Goal: Information Seeking & Learning: Understand process/instructions

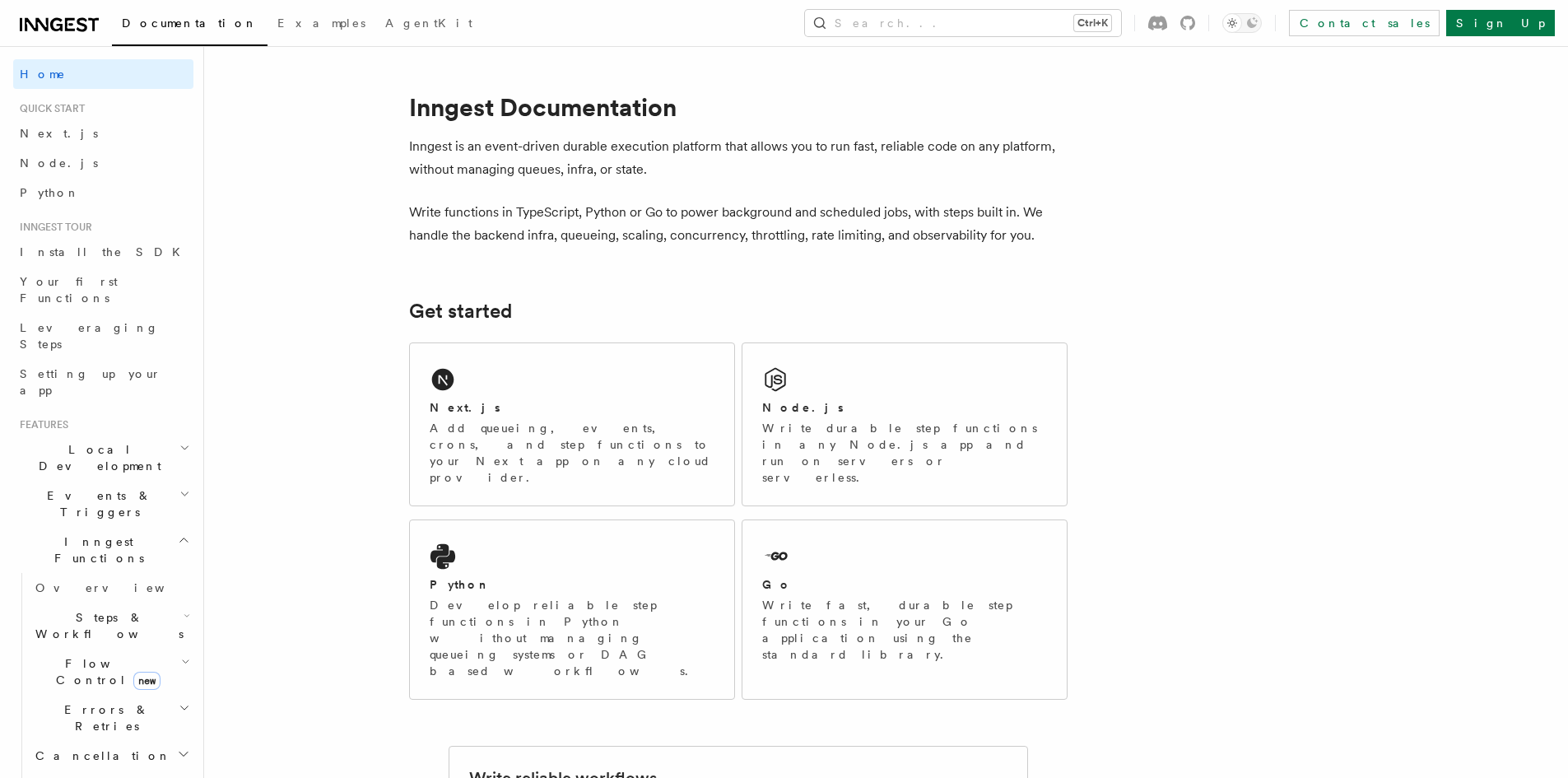
click at [416, 142] on p "Inngest is an event-driven durable execution platform that allows you to run fa…" at bounding box center [738, 158] width 658 height 46
drag, startPoint x: 416, startPoint y: 142, endPoint x: 734, endPoint y: 142, distance: 318.0
click at [734, 142] on p "Inngest is an event-driven durable execution platform that allows you to run fa…" at bounding box center [738, 158] width 658 height 46
click at [643, 149] on p "Inngest is an event-driven durable execution platform that allows you to run fa…" at bounding box center [738, 158] width 658 height 46
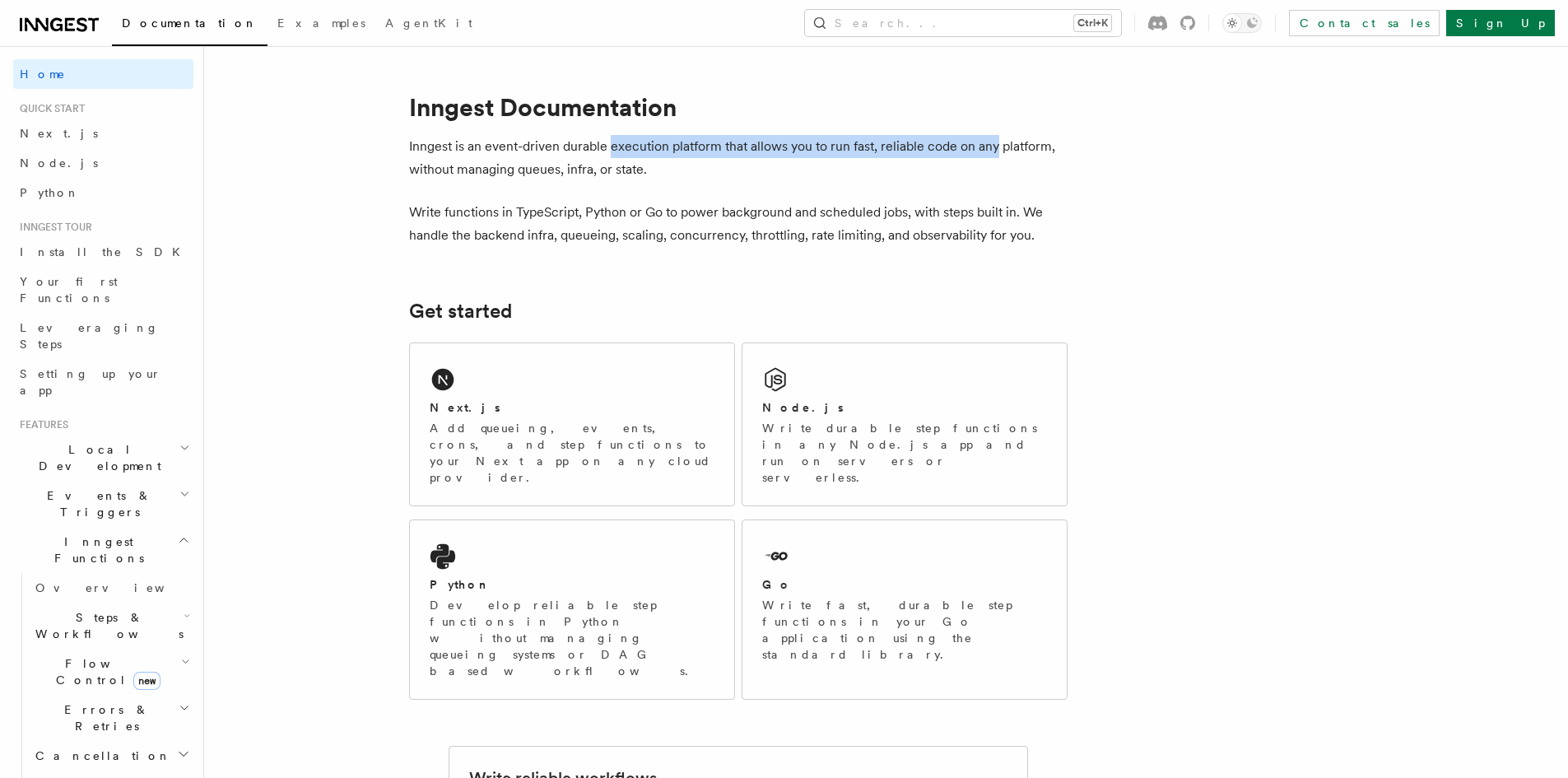
drag, startPoint x: 643, startPoint y: 149, endPoint x: 977, endPoint y: 147, distance: 334.0
click at [977, 147] on p "Inngest is an event-driven durable execution platform that allows you to run fa…" at bounding box center [738, 158] width 658 height 46
click at [424, 205] on p "Write functions in TypeScript, Python or Go to power background and scheduled j…" at bounding box center [738, 224] width 658 height 46
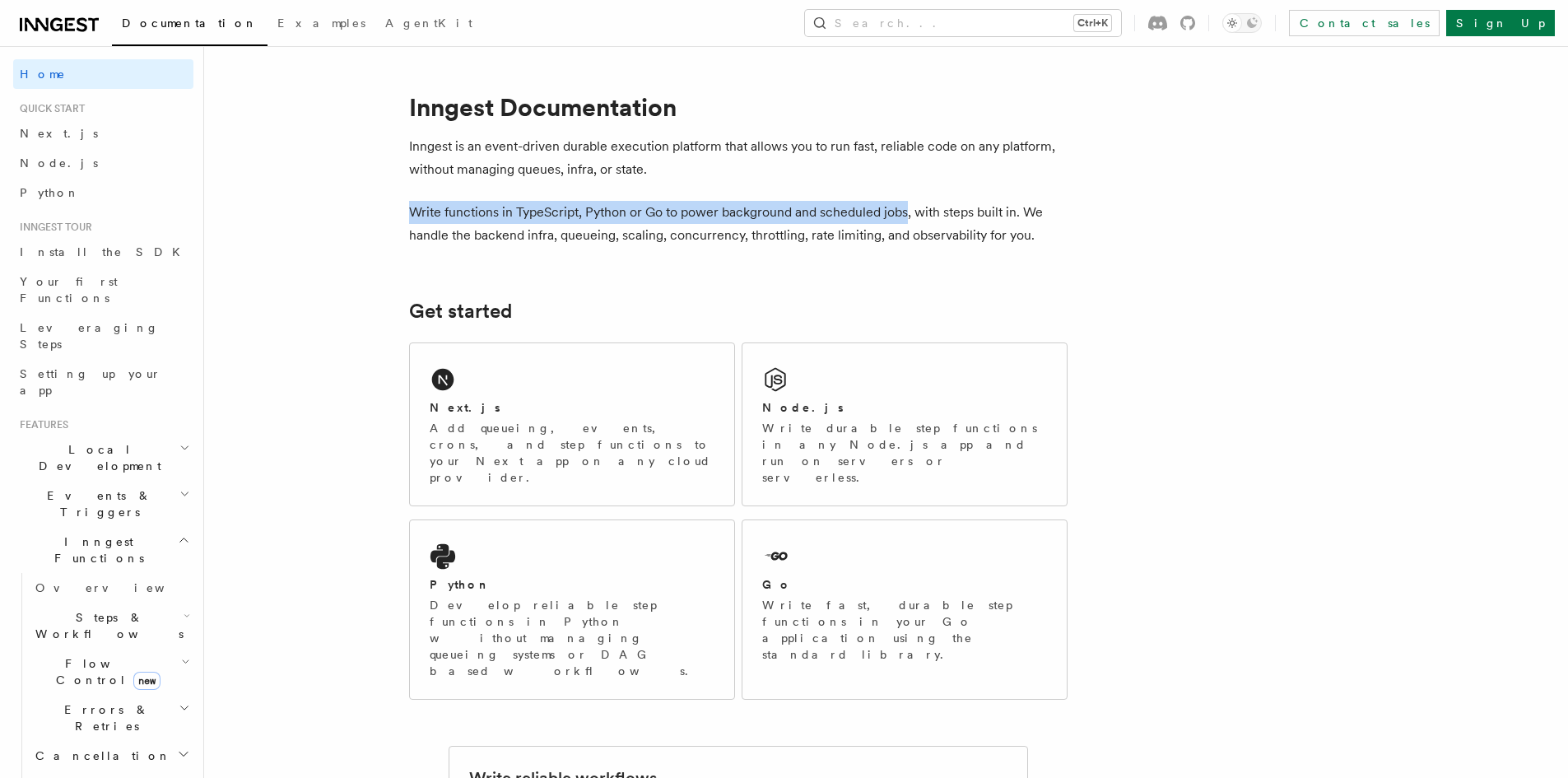
drag, startPoint x: 424, startPoint y: 205, endPoint x: 884, endPoint y: 205, distance: 460.0
click at [884, 205] on p "Write functions in TypeScript, Python or Go to power background and scheduled j…" at bounding box center [738, 224] width 658 height 46
click at [675, 390] on div "Next.js Add queueing, events, crons, and step functions to your Next app on any…" at bounding box center [571, 424] width 324 height 163
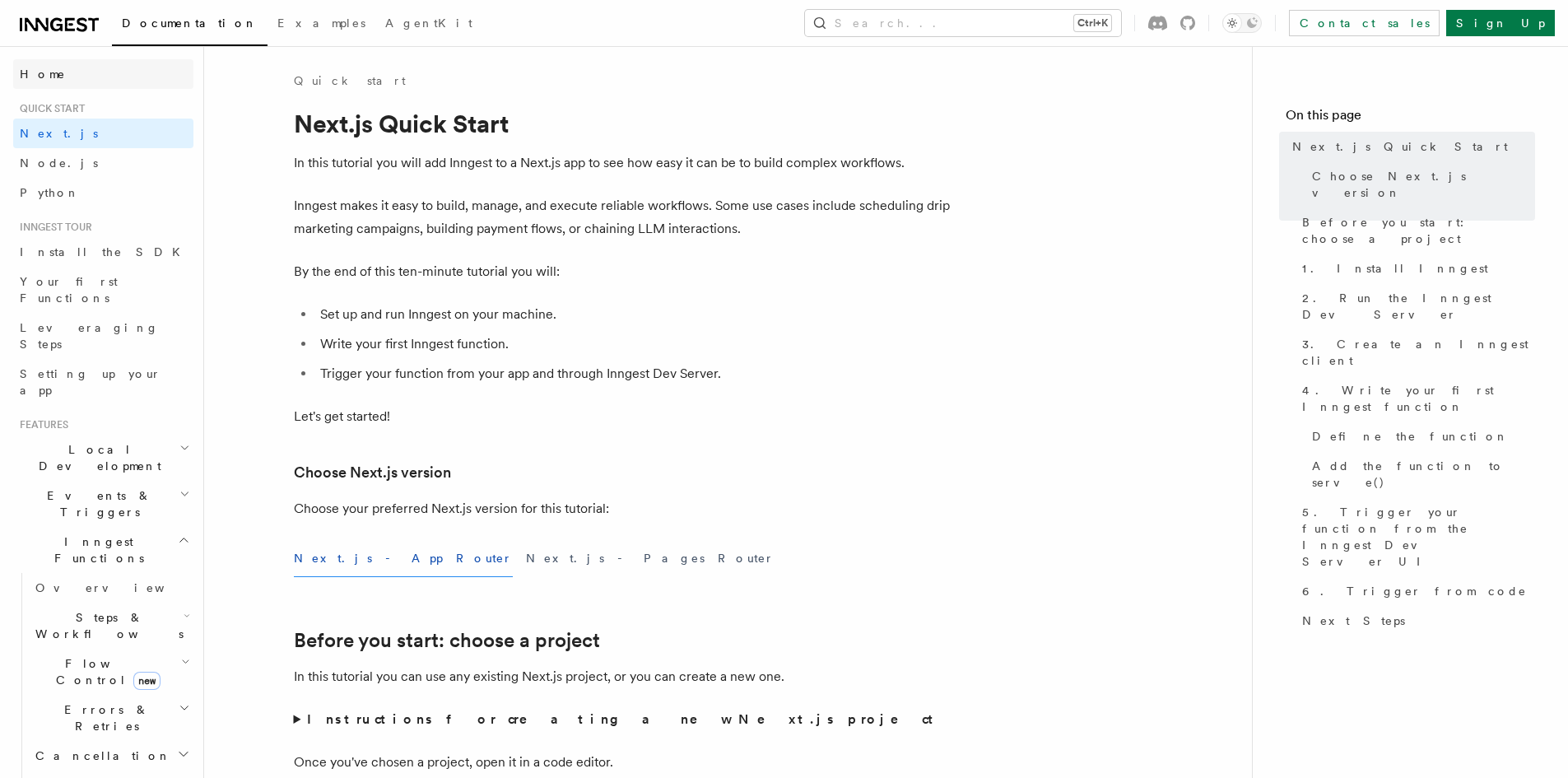
click at [42, 85] on link "Home" at bounding box center [103, 74] width 180 height 30
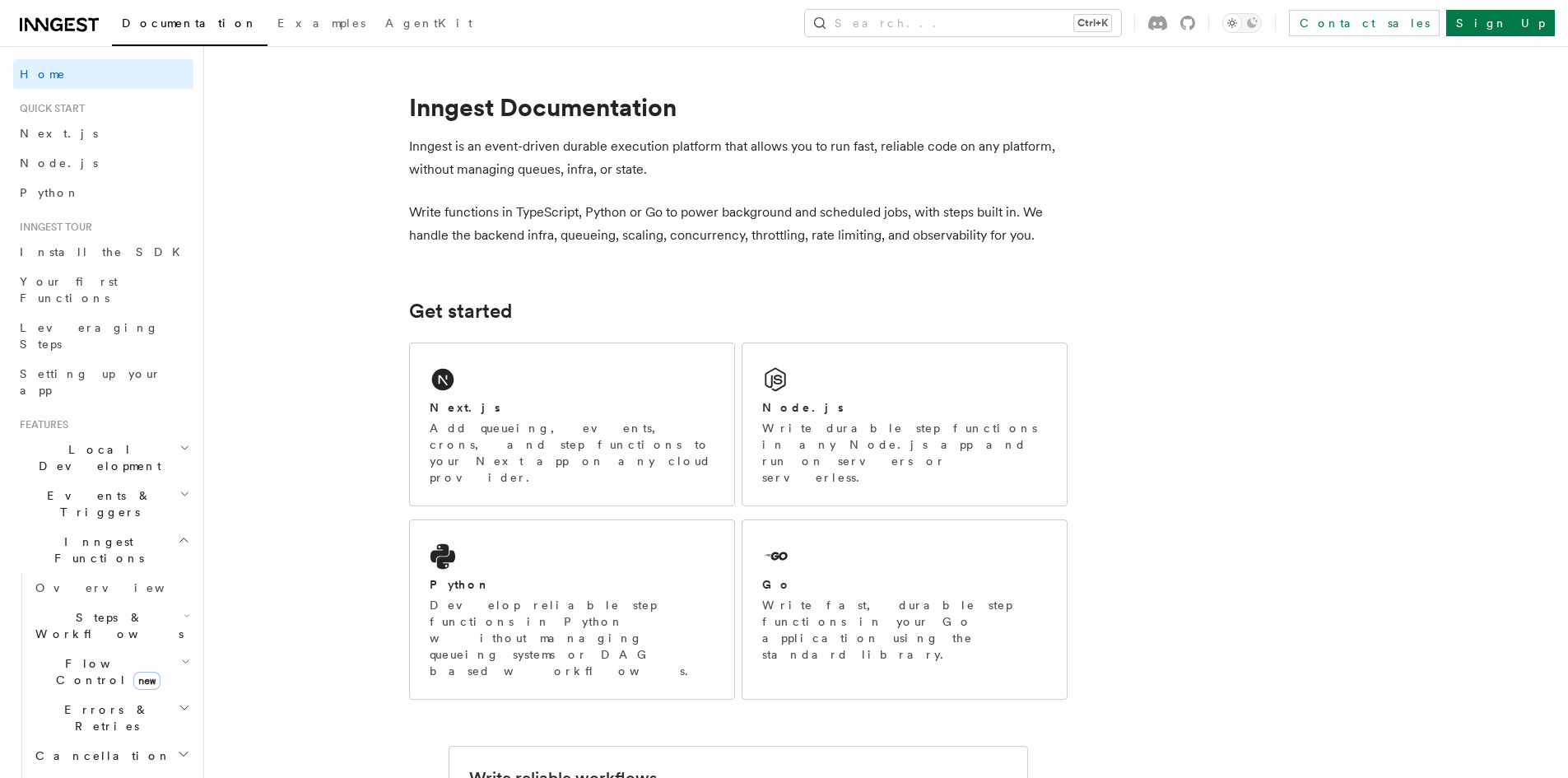
drag, startPoint x: 520, startPoint y: 238, endPoint x: 750, endPoint y: 238, distance: 230.0
click at [750, 238] on p "Write functions in TypeScript, Python or Go to power background and scheduled j…" at bounding box center [738, 224] width 658 height 46
click at [449, 229] on p "Write functions in TypeScript, Python or Go to power background and scheduled j…" at bounding box center [738, 224] width 658 height 46
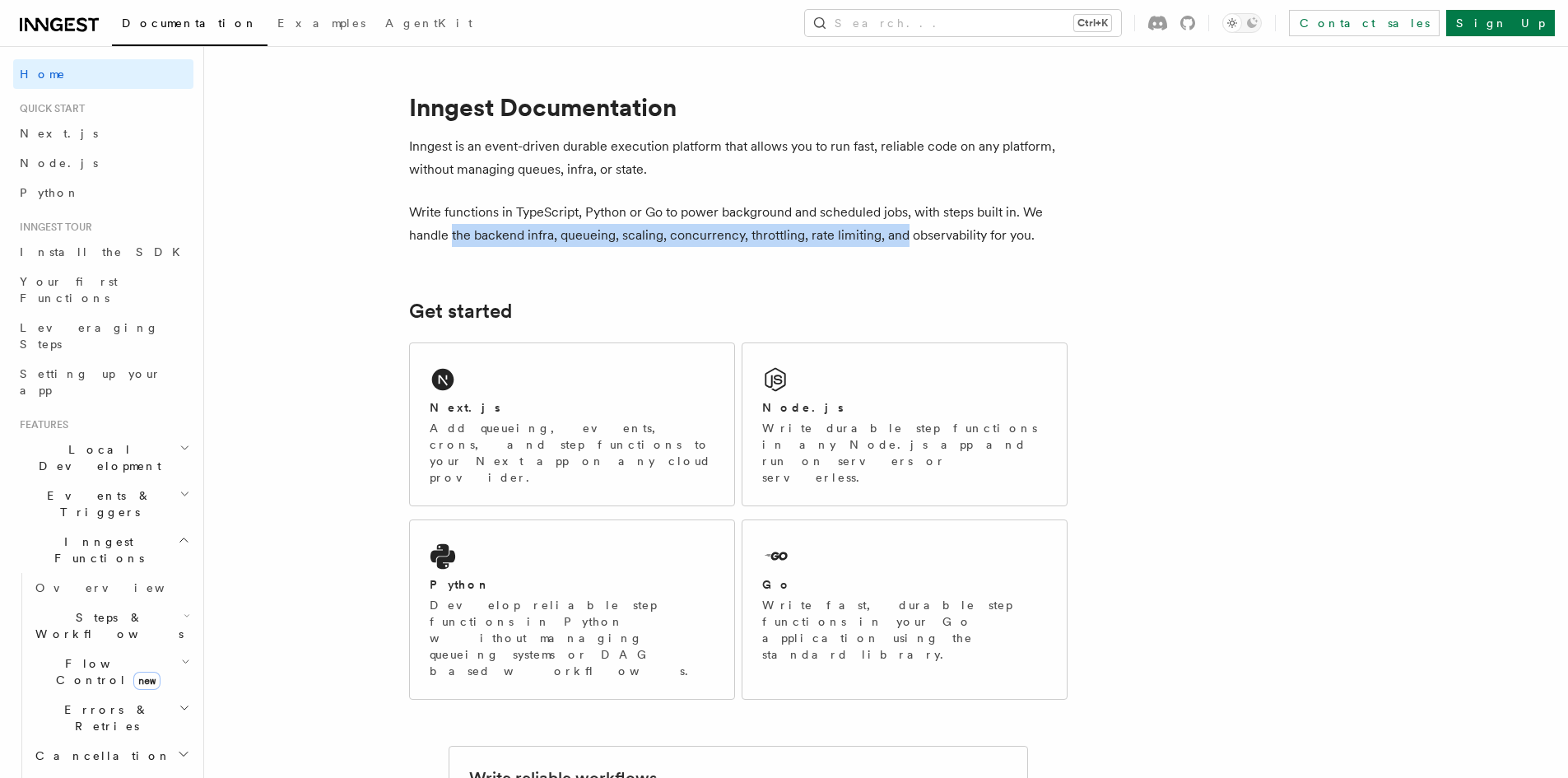
drag, startPoint x: 449, startPoint y: 229, endPoint x: 899, endPoint y: 232, distance: 450.0
click at [899, 232] on p "Write functions in TypeScript, Python or Go to power background and scheduled j…" at bounding box center [738, 224] width 658 height 46
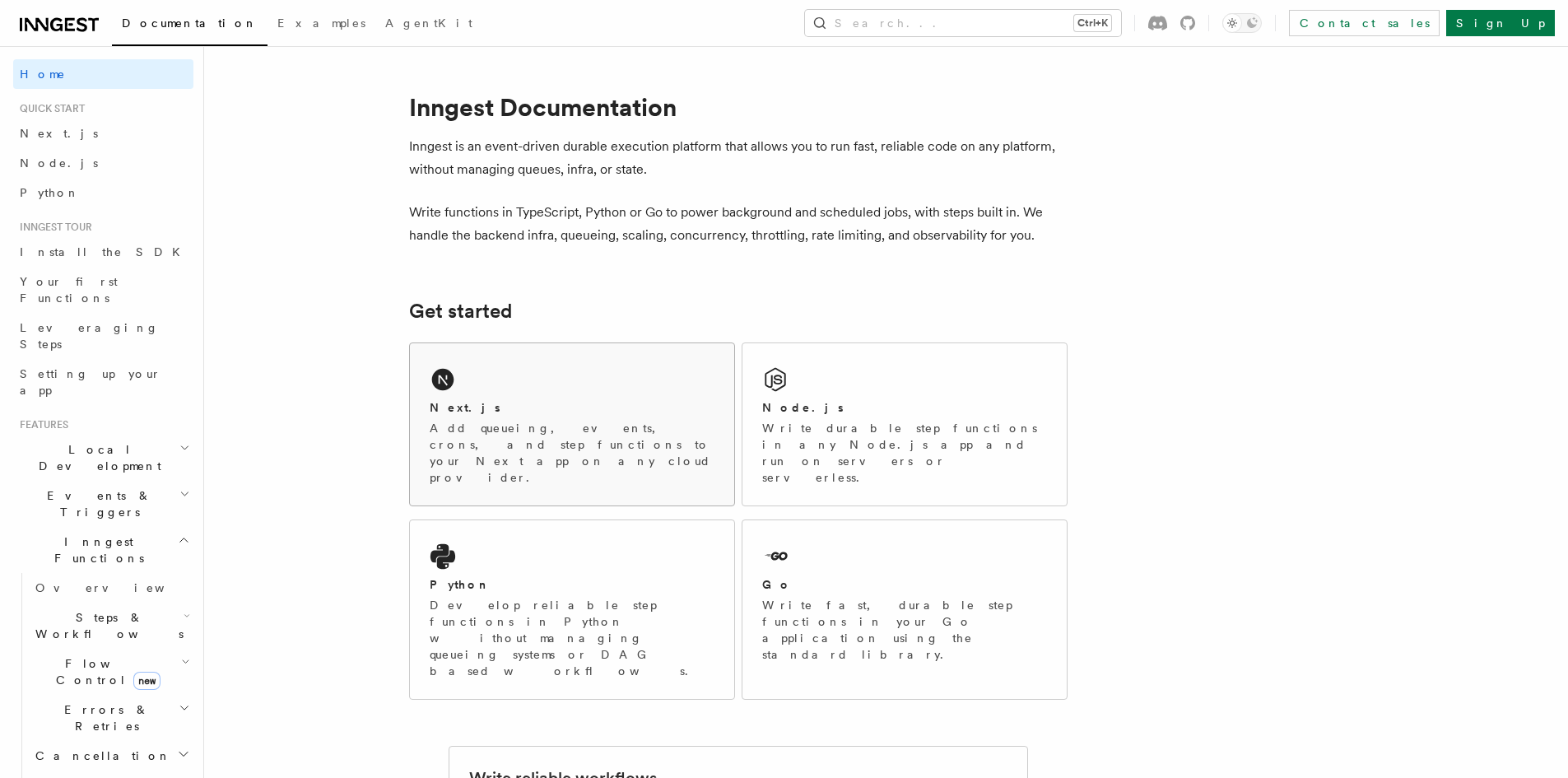
click at [572, 397] on div "Next.js Add queueing, events, crons, and step functions to your Next app on any…" at bounding box center [571, 424] width 324 height 163
